Goal: Transaction & Acquisition: Purchase product/service

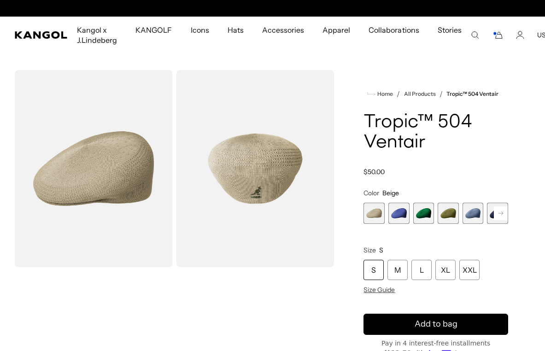
scroll to position [0, 190]
click at [492, 38] on icon "Cart" at bounding box center [497, 35] width 11 height 8
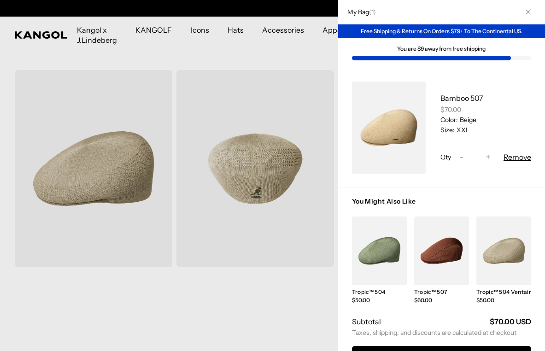
scroll to position [0, 0]
click at [462, 103] on link "Bamboo 507" at bounding box center [461, 98] width 43 height 9
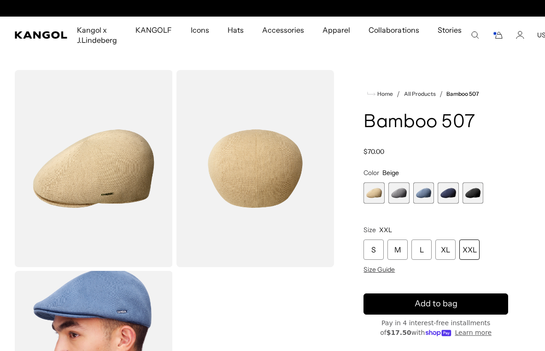
click at [125, 192] on img "Gallery Viewer" at bounding box center [94, 168] width 158 height 197
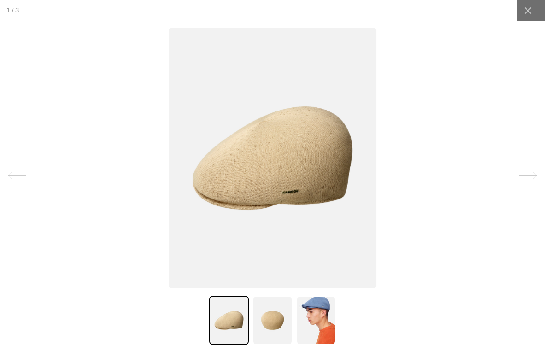
scroll to position [0, 190]
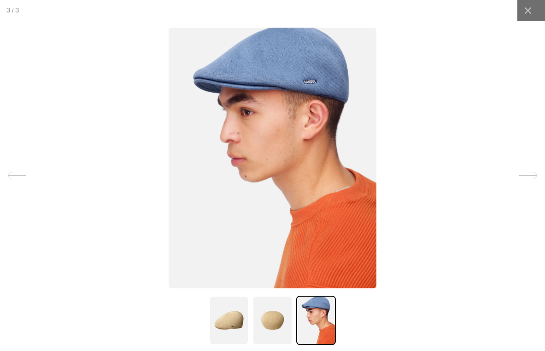
click at [300, 168] on img at bounding box center [273, 158] width 208 height 261
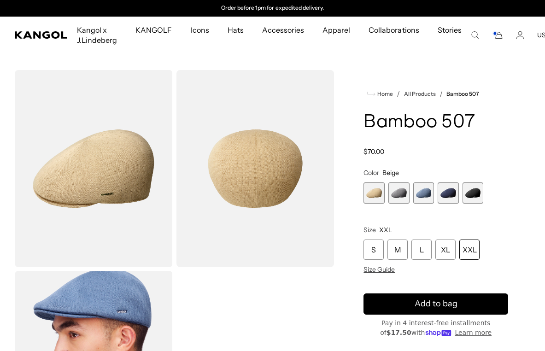
click at [538, 182] on div "Loading..." at bounding box center [272, 269] width 545 height 398
click at [266, 166] on img "Gallery Viewer" at bounding box center [255, 168] width 158 height 197
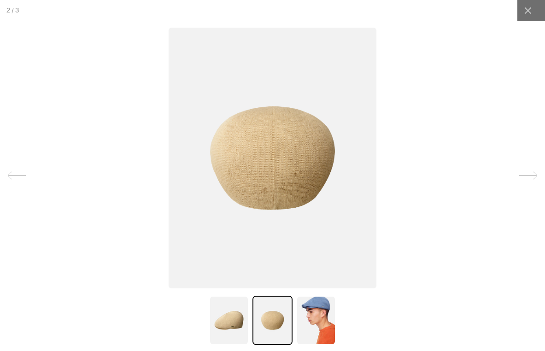
scroll to position [0, 0]
click at [525, 175] on icon at bounding box center [528, 175] width 18 height 7
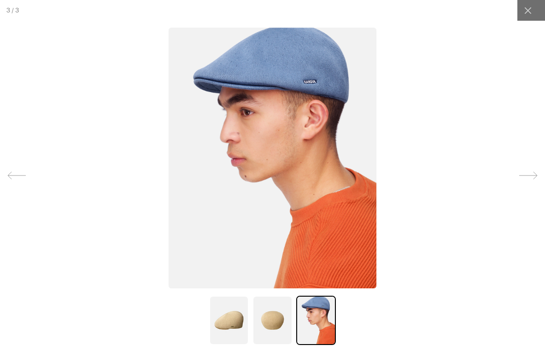
click at [526, 189] on div at bounding box center [529, 176] width 28 height 28
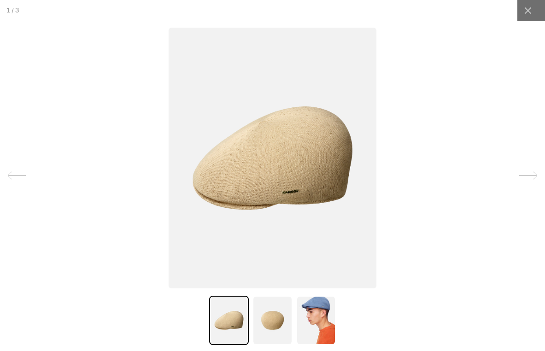
scroll to position [0, 190]
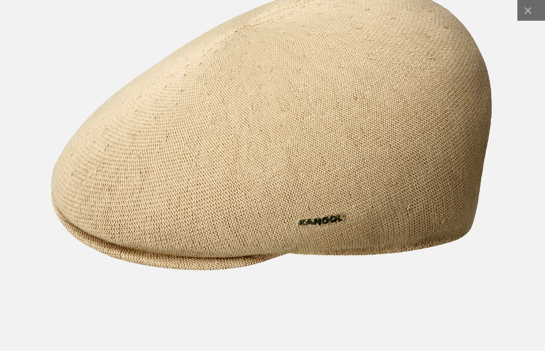
click at [326, 172] on img at bounding box center [271, 127] width 574 height 720
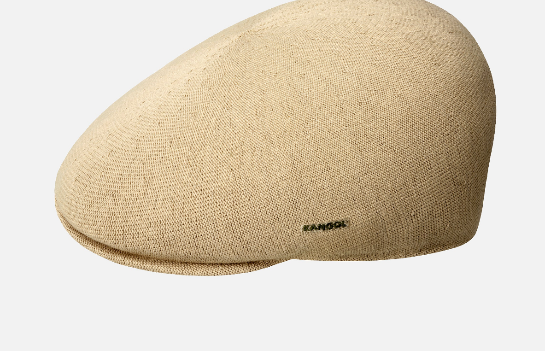
scroll to position [0, 0]
click at [498, 160] on img at bounding box center [276, 132] width 576 height 721
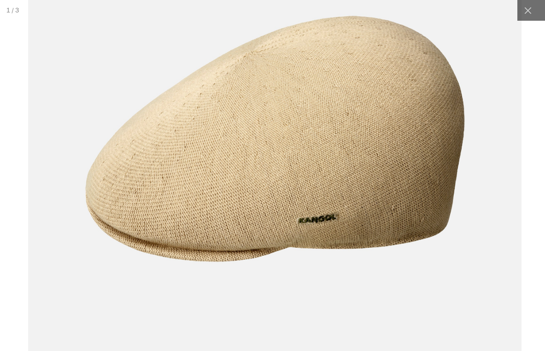
scroll to position [0, 190]
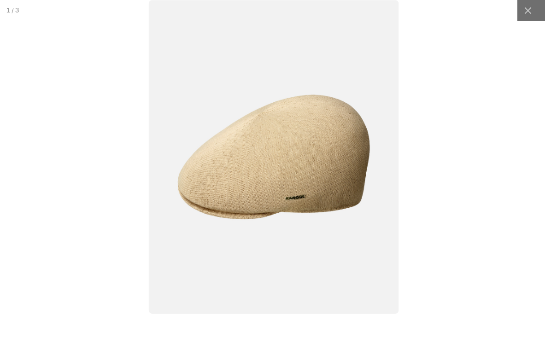
click at [526, 18] on div at bounding box center [527, 10] width 21 height 21
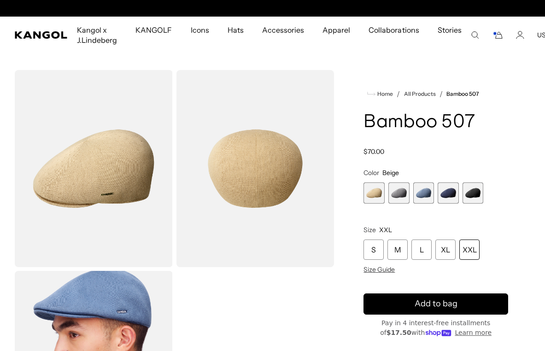
scroll to position [0, 0]
click at [409, 192] on span "2 of 5" at bounding box center [398, 192] width 21 height 21
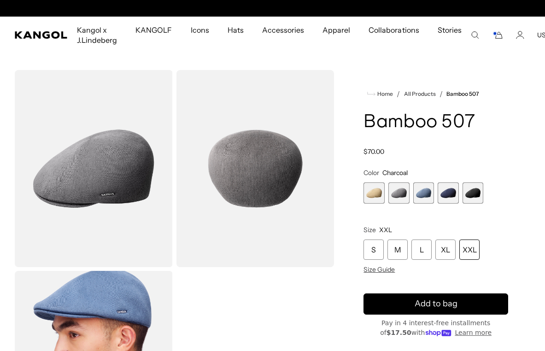
scroll to position [0, 190]
click at [379, 200] on span "1 of 5" at bounding box center [373, 192] width 21 height 21
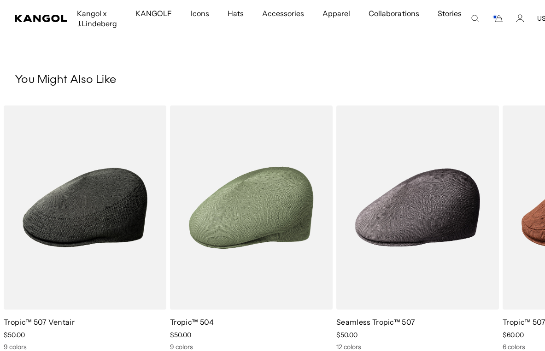
scroll to position [0, 190]
click at [528, 79] on h3 "You Might Also Like" at bounding box center [272, 80] width 515 height 14
click at [528, 88] on div "You Might Also Like Previous Next Sale Price $50.00" at bounding box center [272, 212] width 545 height 278
click at [494, 21] on icon "Cart" at bounding box center [497, 18] width 11 height 8
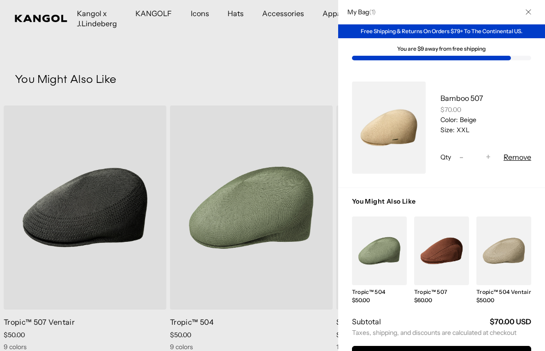
scroll to position [0, 0]
click at [318, 75] on div at bounding box center [272, 175] width 545 height 351
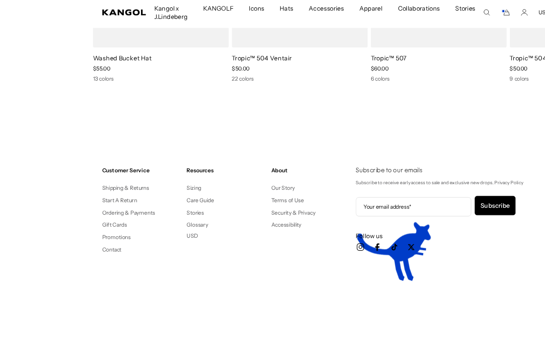
scroll to position [1158, 0]
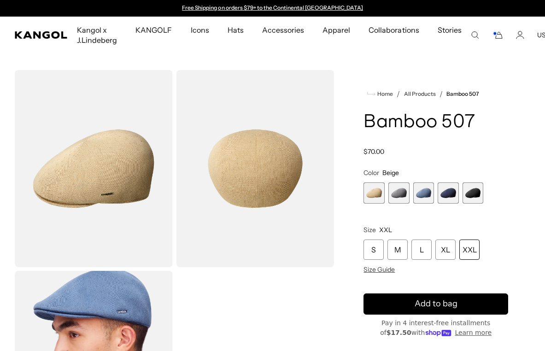
click at [510, 232] on div "Home / All Products / Bamboo 507 Bamboo 507 Regular price $70.00 Regular price …" at bounding box center [435, 269] width 189 height 398
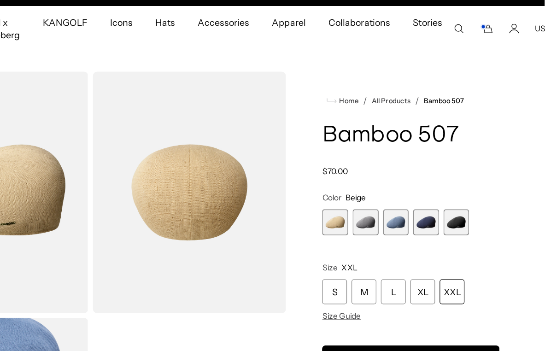
scroll to position [0, 0]
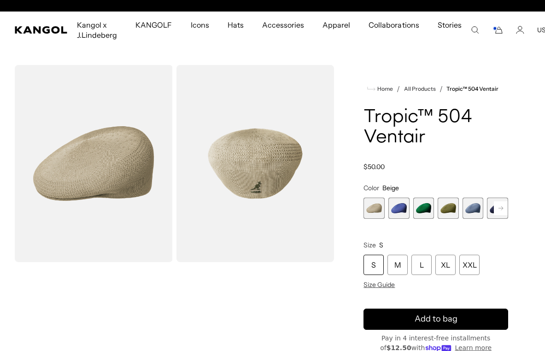
scroll to position [0, 190]
